Goal: Information Seeking & Learning: Learn about a topic

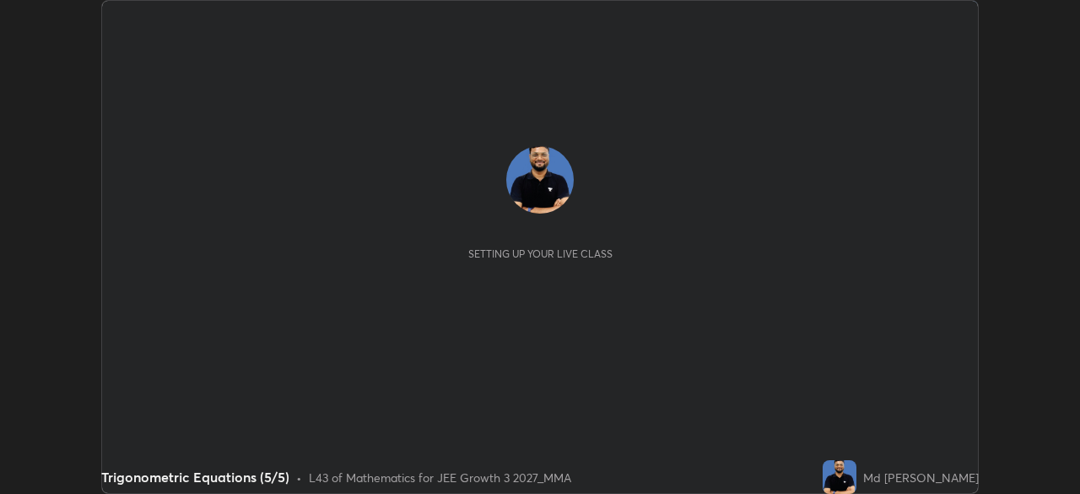
scroll to position [494, 1079]
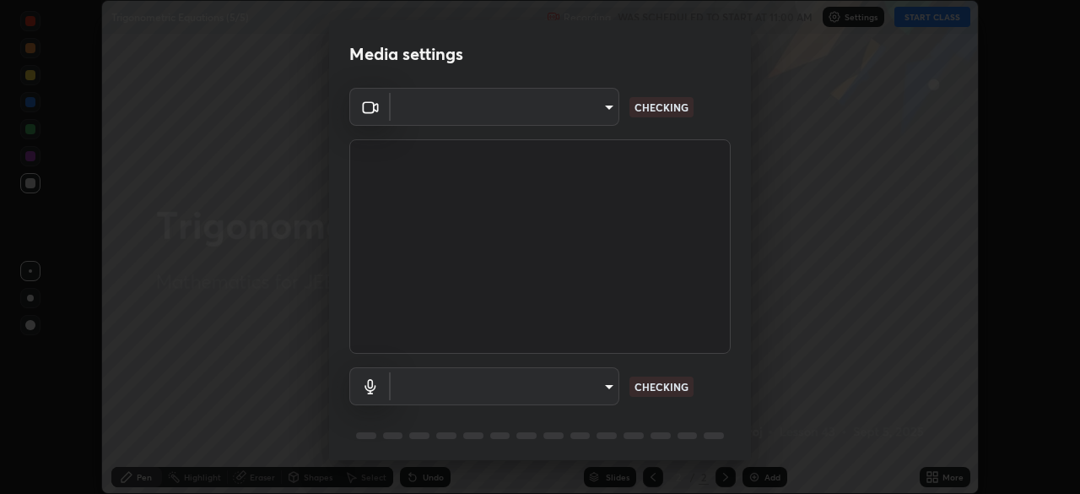
type input "f7d245abf0684c24fcfca86869c925f05e5e90ab47e824b3f573f0e27bb25b40"
type input "communications"
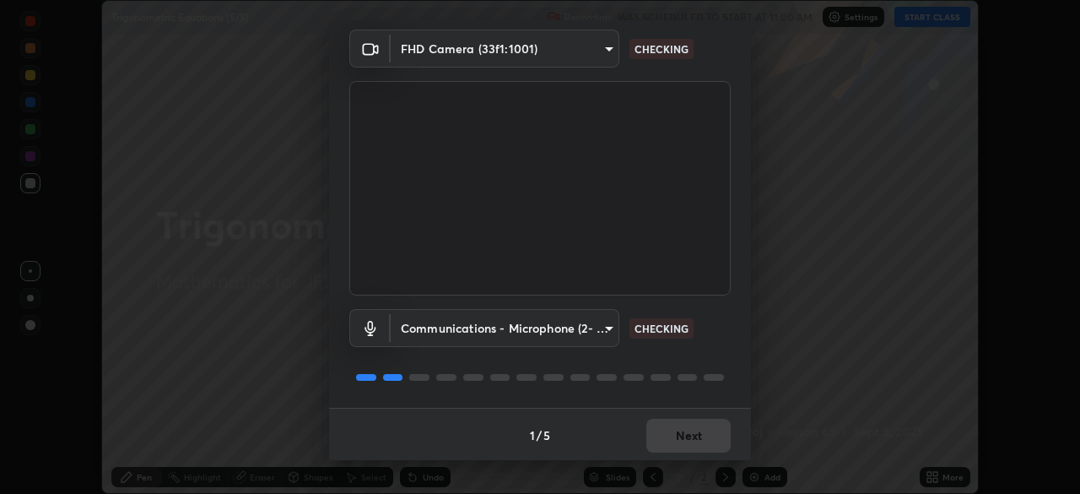
scroll to position [60, 0]
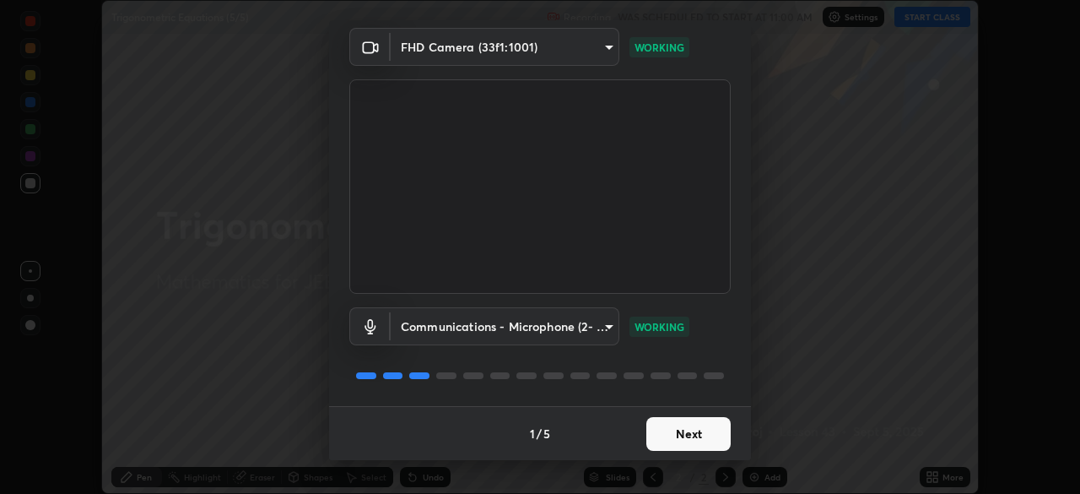
click at [698, 438] on button "Next" at bounding box center [689, 434] width 84 height 34
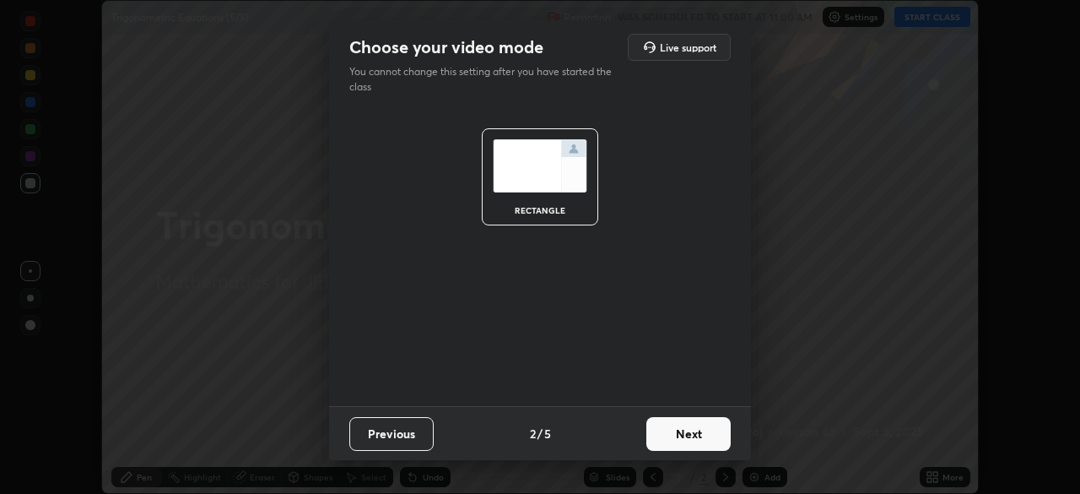
scroll to position [0, 0]
click at [706, 436] on button "Next" at bounding box center [689, 434] width 84 height 34
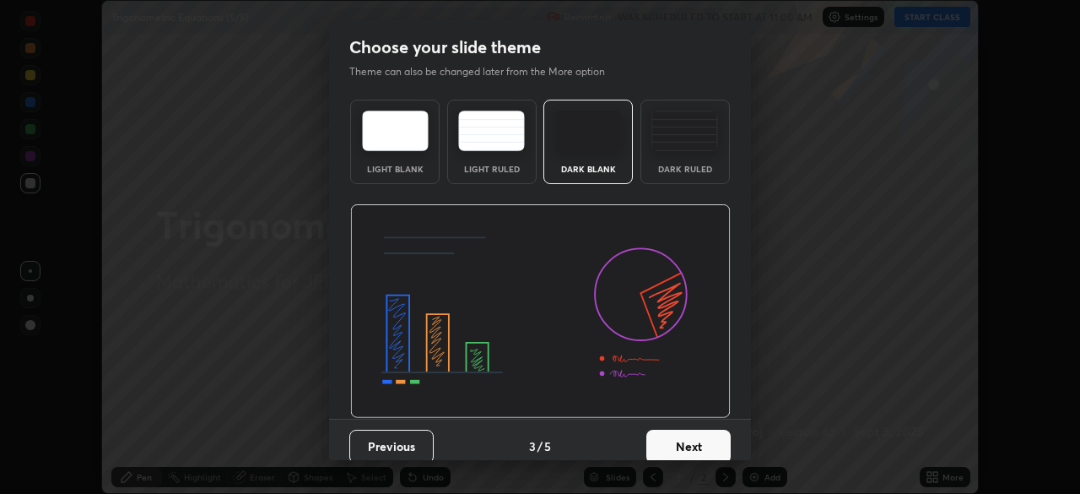
click at [706, 436] on button "Next" at bounding box center [689, 447] width 84 height 34
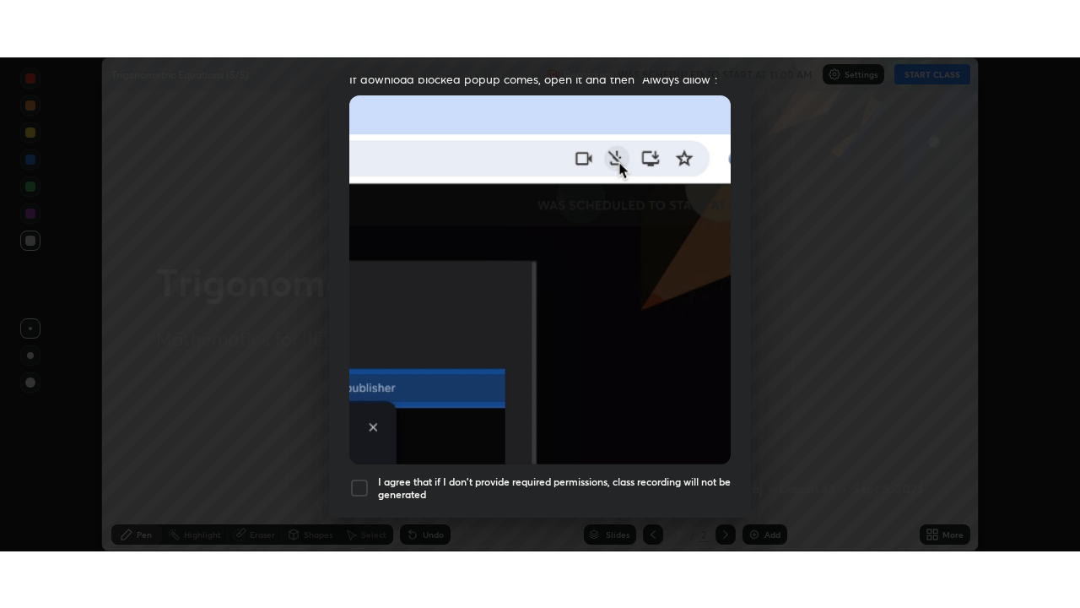
scroll to position [404, 0]
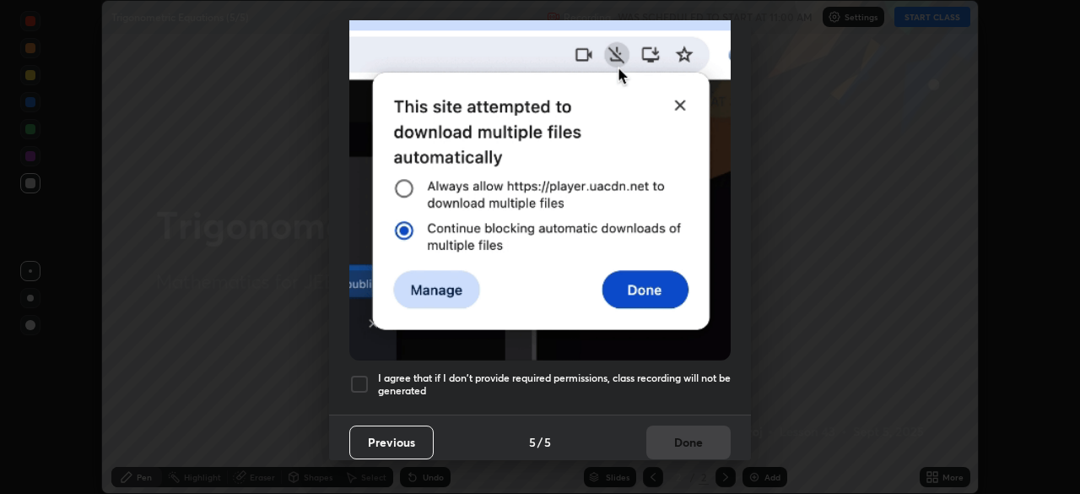
click at [376, 374] on div "I agree that if I don't provide required permissions, class recording will not …" at bounding box center [539, 384] width 381 height 20
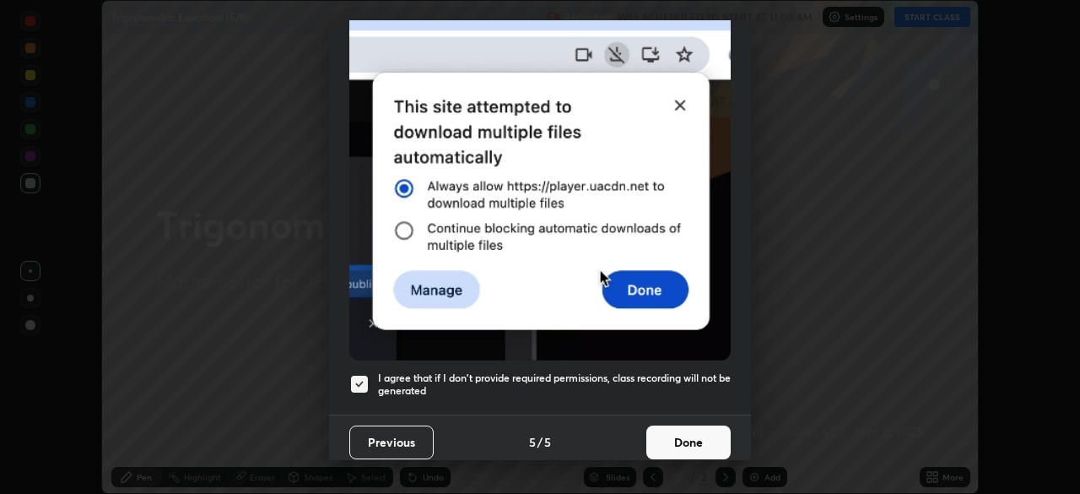
click at [670, 431] on button "Done" at bounding box center [689, 442] width 84 height 34
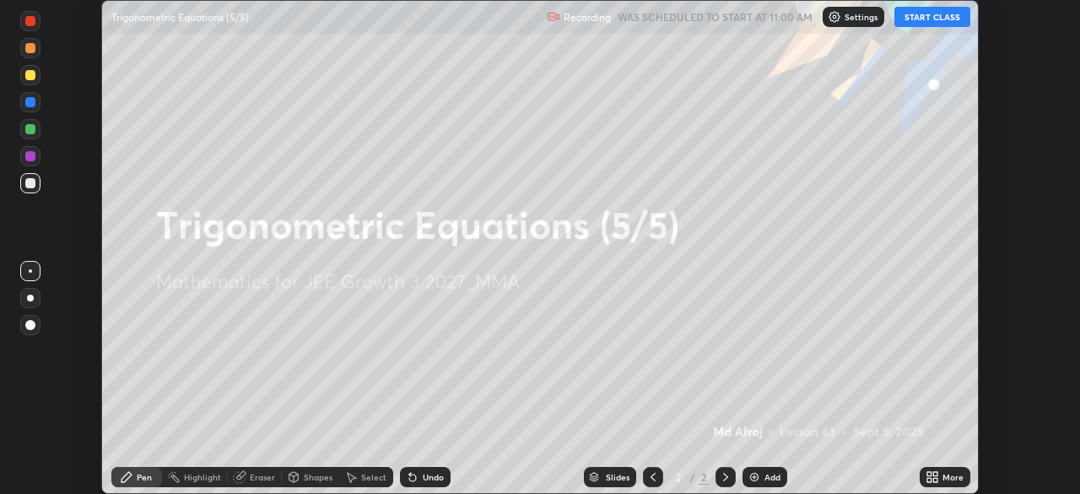
click at [931, 15] on button "START CLASS" at bounding box center [933, 17] width 76 height 20
click at [941, 479] on div "More" at bounding box center [945, 477] width 51 height 20
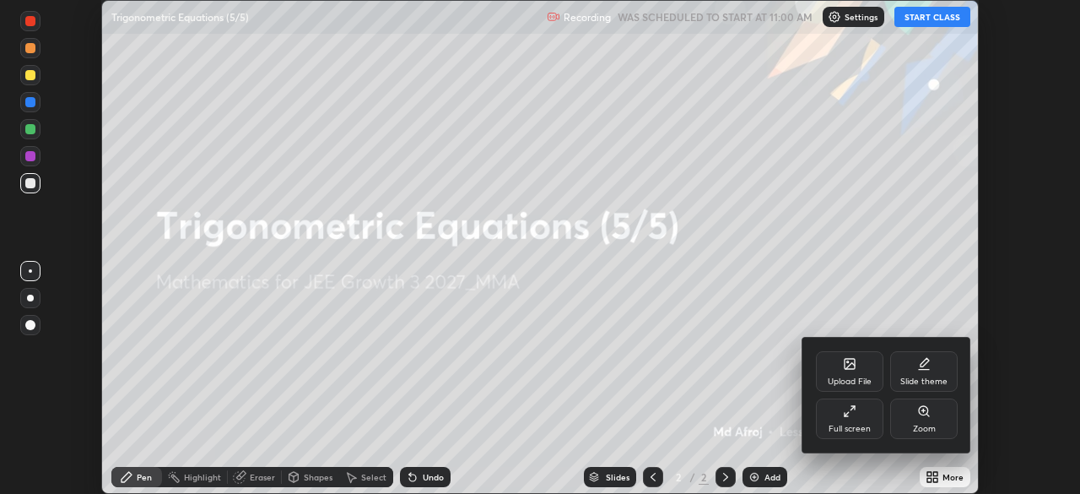
click at [856, 422] on div "Full screen" at bounding box center [850, 418] width 68 height 41
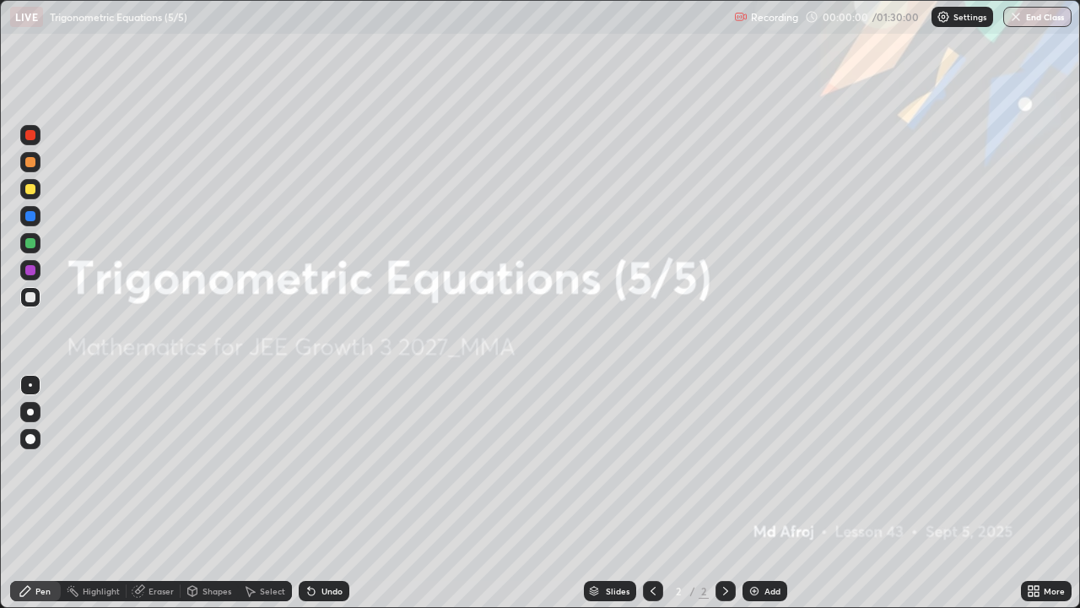
scroll to position [608, 1080]
click at [762, 493] on div "Add" at bounding box center [765, 591] width 45 height 20
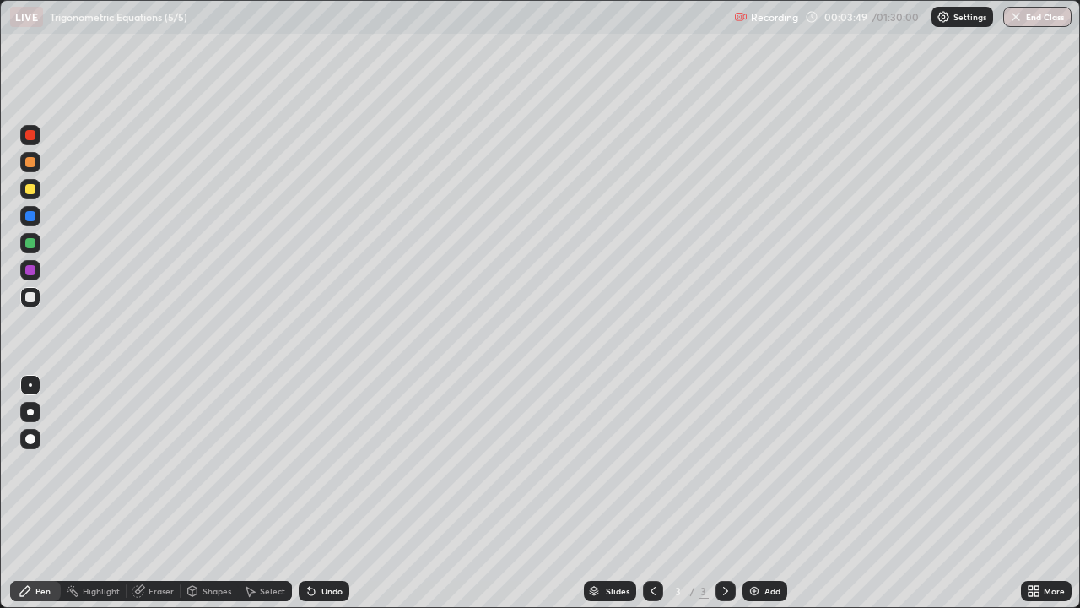
click at [30, 192] on div at bounding box center [30, 189] width 10 height 10
click at [31, 245] on div at bounding box center [30, 243] width 10 height 10
click at [30, 190] on div at bounding box center [30, 189] width 10 height 10
click at [308, 493] on icon at bounding box center [309, 588] width 2 height 2
click at [322, 493] on div "Undo" at bounding box center [332, 591] width 21 height 8
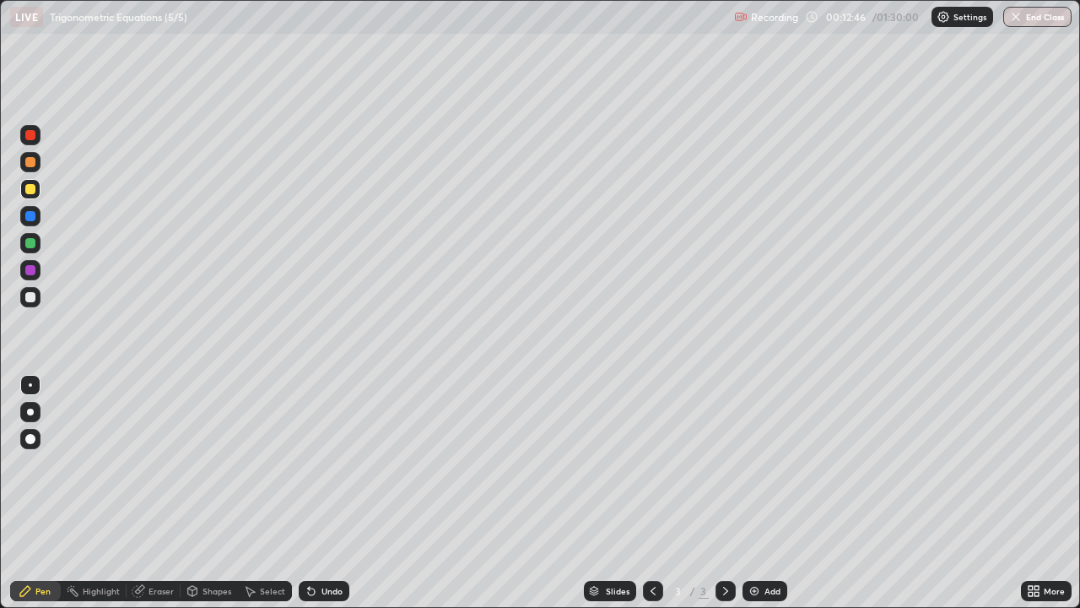
click at [317, 493] on div "Undo" at bounding box center [324, 591] width 51 height 20
click at [751, 493] on img at bounding box center [755, 591] width 14 height 14
click at [27, 246] on div at bounding box center [30, 243] width 10 height 10
click at [33, 193] on div at bounding box center [30, 189] width 10 height 10
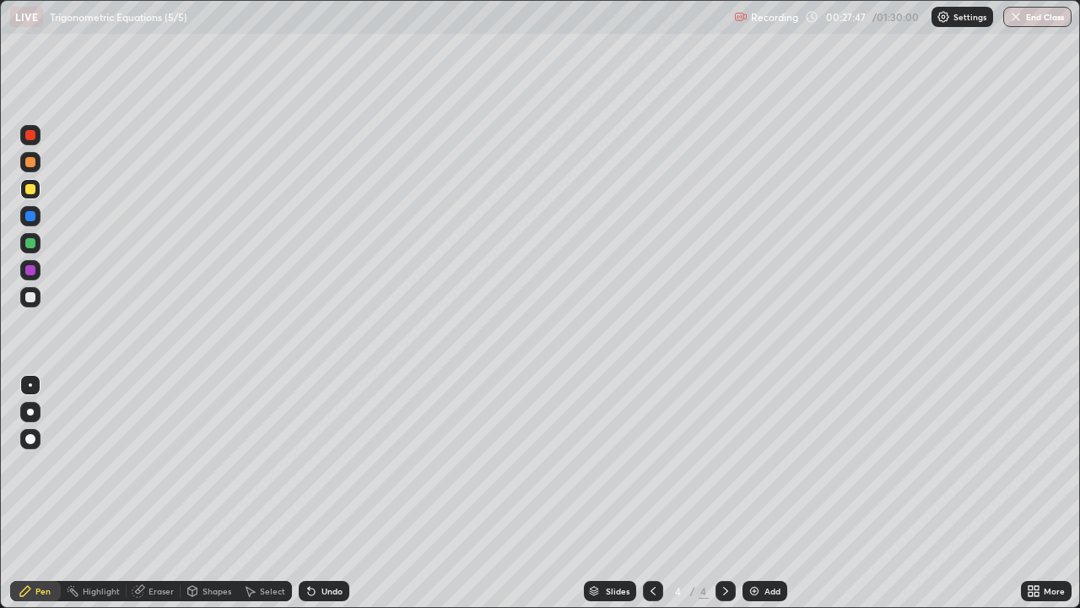
click at [31, 270] on div at bounding box center [30, 270] width 10 height 10
click at [1042, 10] on button "End Class" at bounding box center [1038, 17] width 68 height 20
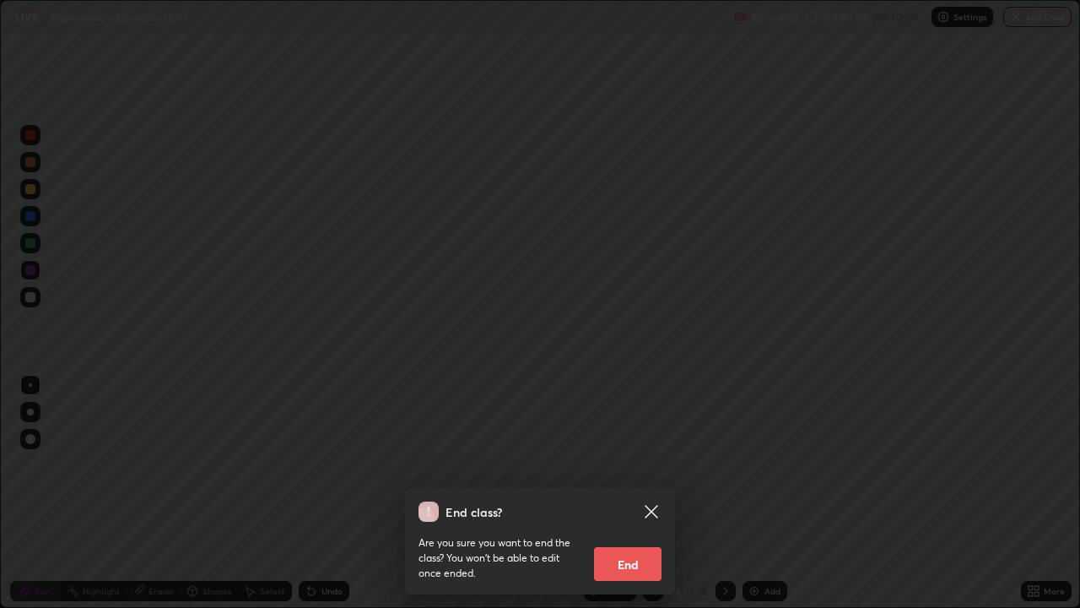
click at [628, 493] on button "End" at bounding box center [628, 564] width 68 height 34
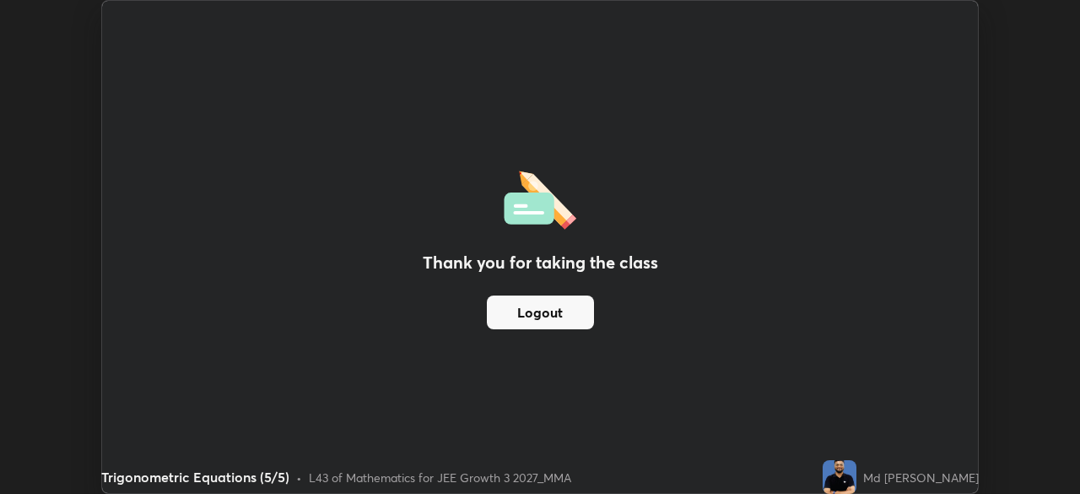
scroll to position [494, 1080]
